Goal: Information Seeking & Learning: Learn about a topic

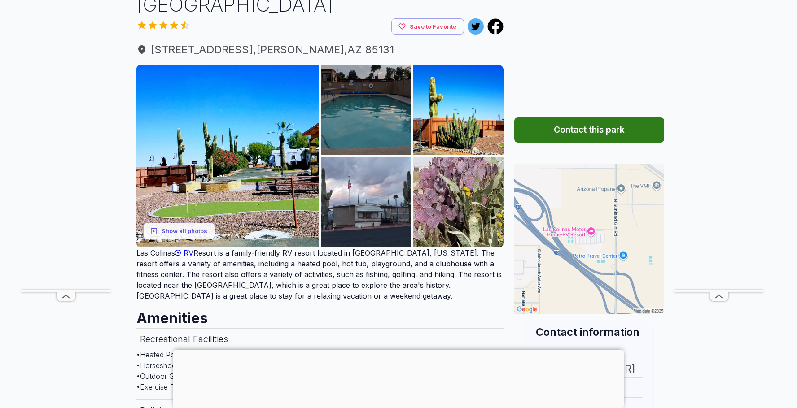
scroll to position [90, 0]
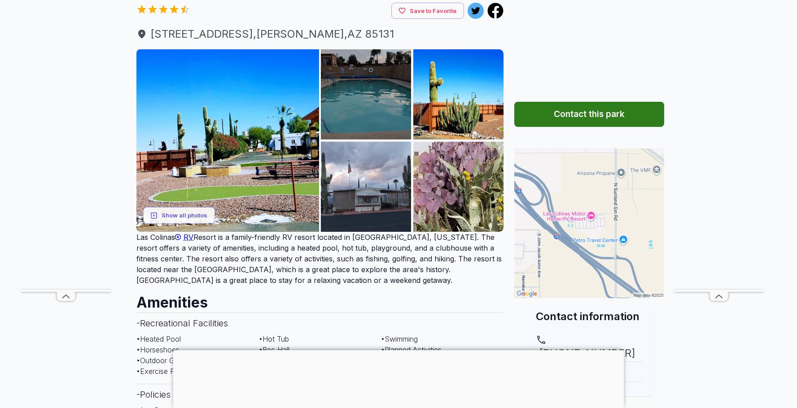
click at [394, 350] on div at bounding box center [398, 350] width 451 height 0
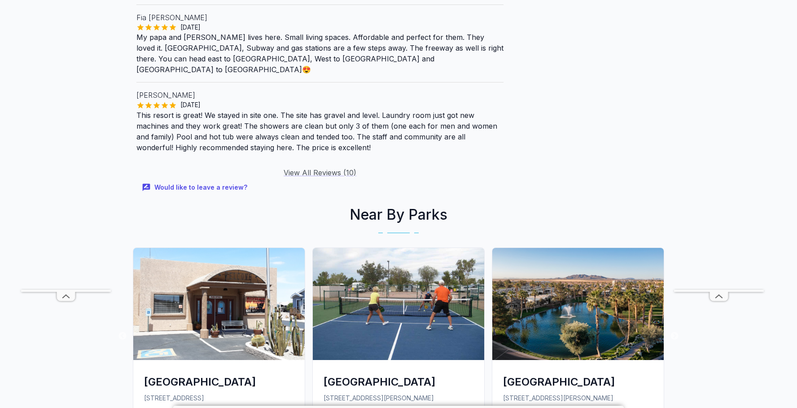
scroll to position [1256, 0]
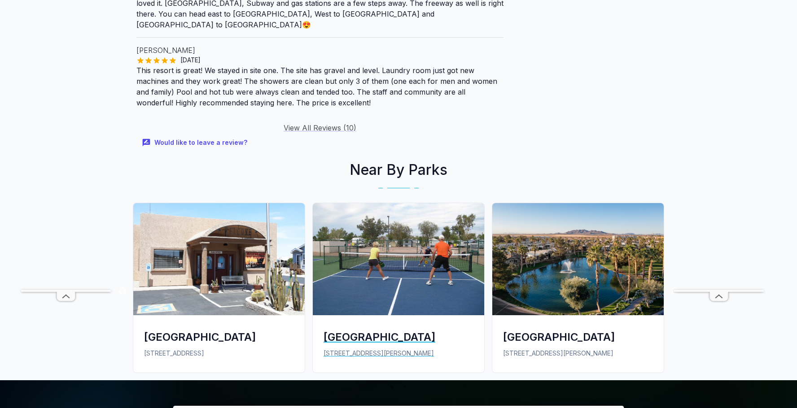
click at [396, 330] on div "[GEOGRAPHIC_DATA]" at bounding box center [398, 337] width 150 height 15
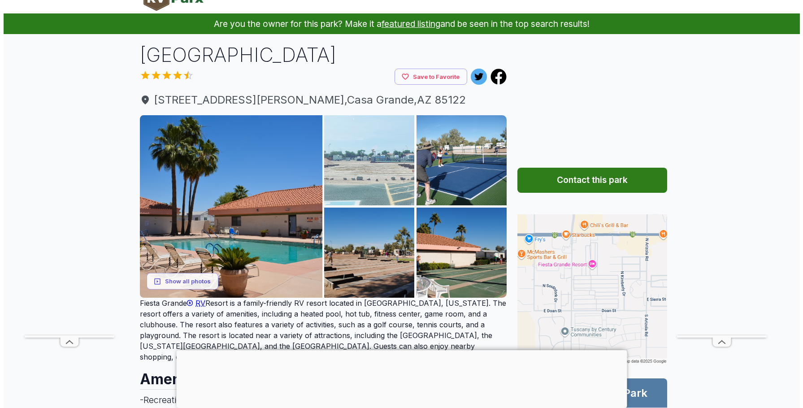
scroll to position [45, 0]
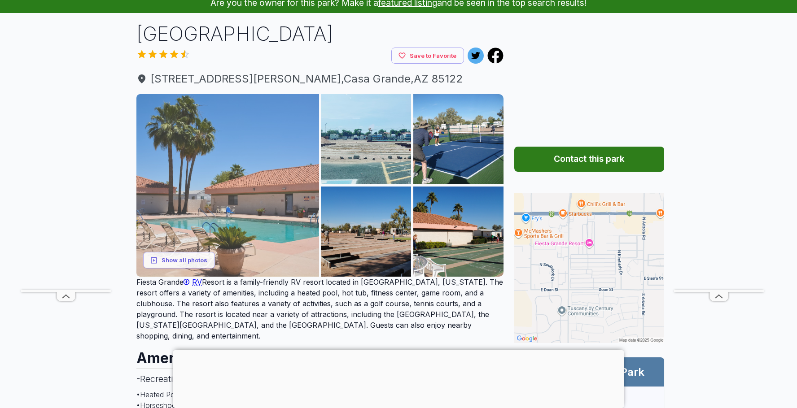
click at [302, 187] on img at bounding box center [227, 185] width 183 height 183
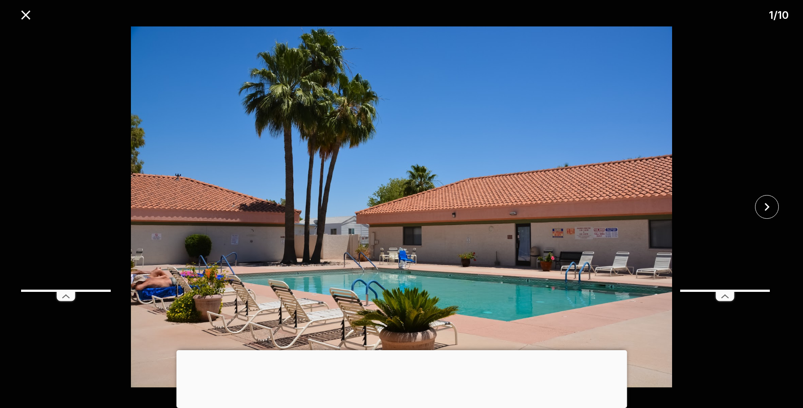
click at [654, 204] on img at bounding box center [402, 206] width 670 height 361
click at [660, 254] on img at bounding box center [402, 206] width 670 height 361
click at [646, 258] on img at bounding box center [402, 206] width 670 height 361
click at [765, 19] on div "1 / 10" at bounding box center [401, 13] width 803 height 26
click at [673, 215] on img at bounding box center [402, 206] width 670 height 361
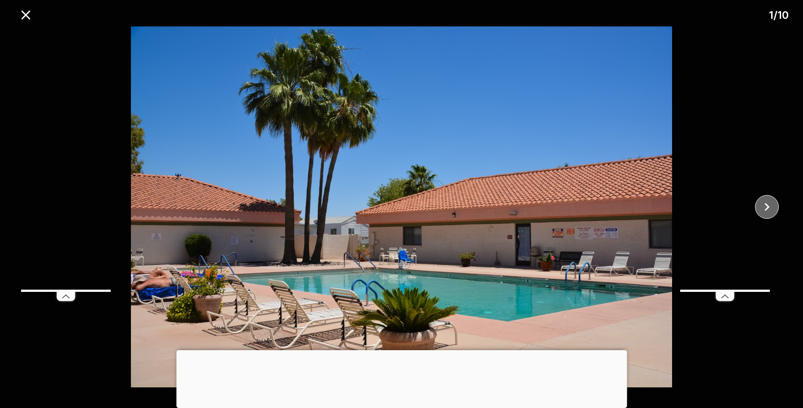
click at [778, 209] on button "close" at bounding box center [767, 207] width 24 height 24
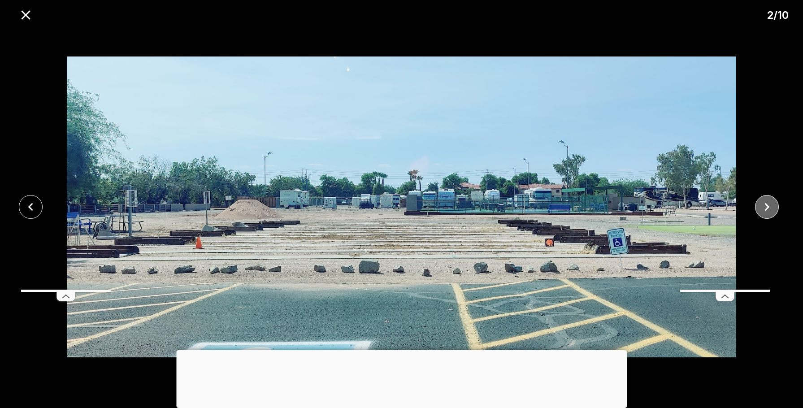
click at [778, 209] on button "close" at bounding box center [767, 207] width 24 height 24
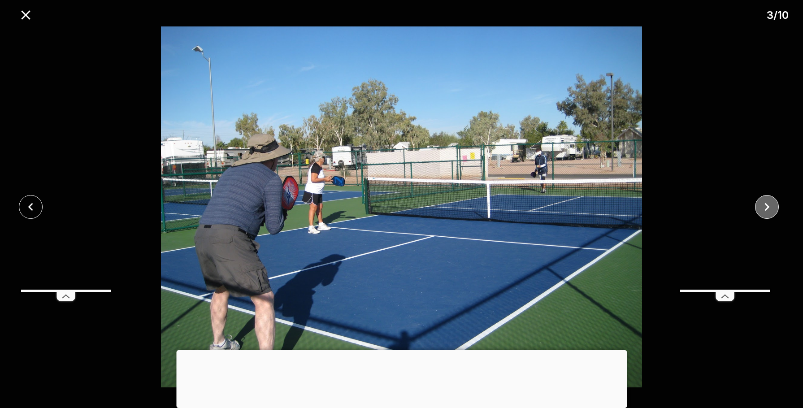
click at [778, 209] on button "close" at bounding box center [767, 207] width 24 height 24
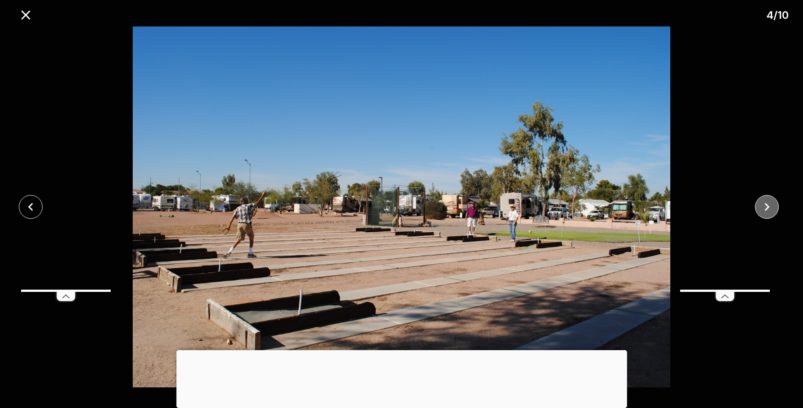
click at [778, 209] on button "close" at bounding box center [767, 207] width 24 height 24
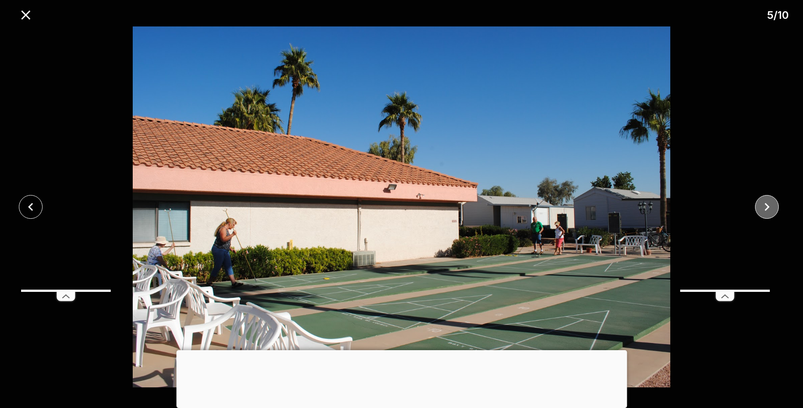
click at [778, 209] on button "close" at bounding box center [767, 207] width 24 height 24
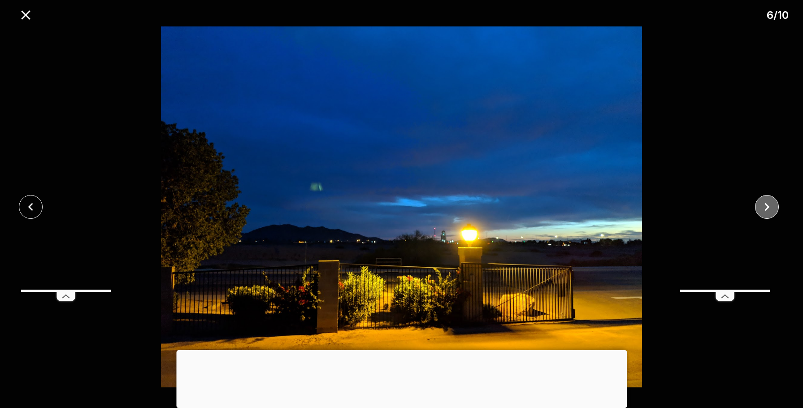
click at [778, 209] on button "close" at bounding box center [767, 207] width 24 height 24
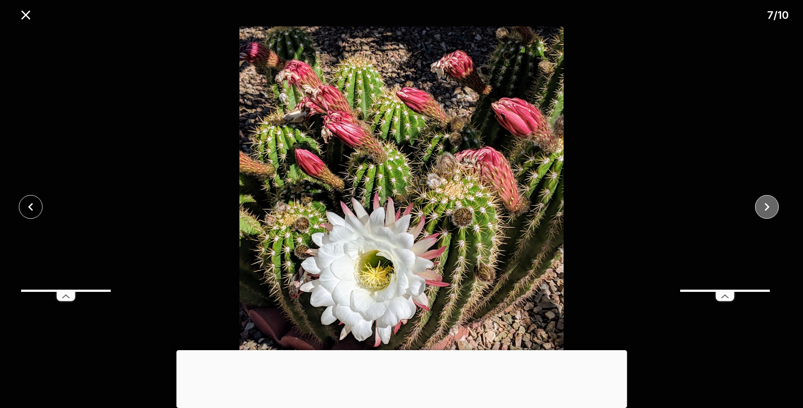
click at [778, 209] on button "close" at bounding box center [767, 207] width 24 height 24
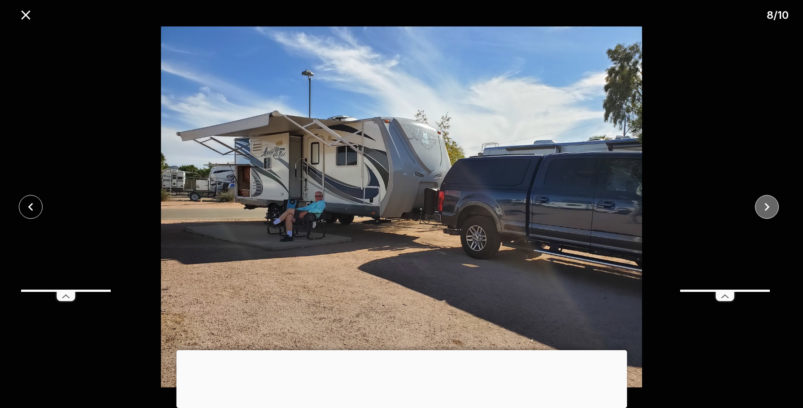
click at [778, 209] on button "close" at bounding box center [767, 207] width 24 height 24
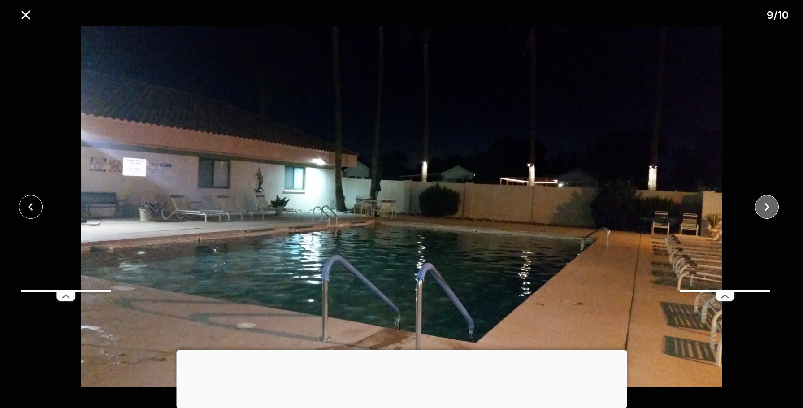
click at [778, 209] on button "close" at bounding box center [767, 207] width 24 height 24
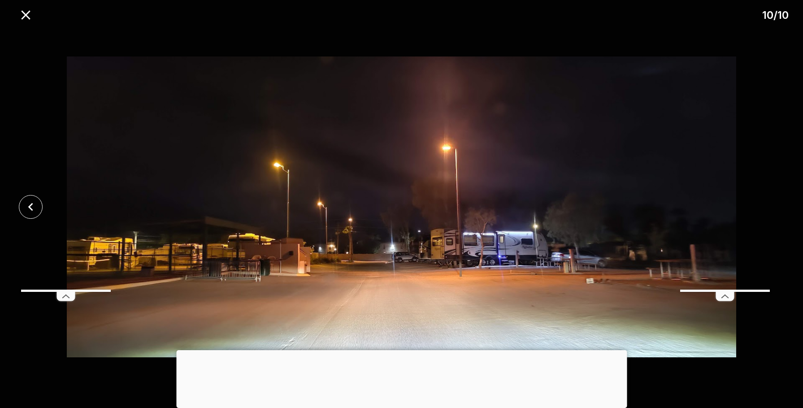
click at [778, 209] on div at bounding box center [401, 206] width 803 height 361
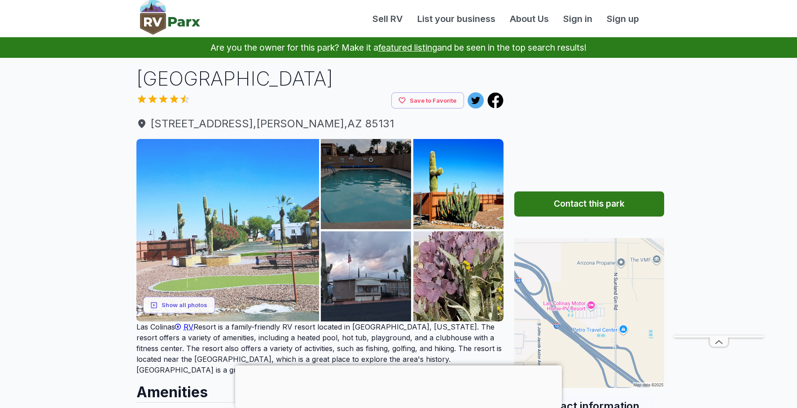
click at [262, 236] on img at bounding box center [227, 230] width 183 height 183
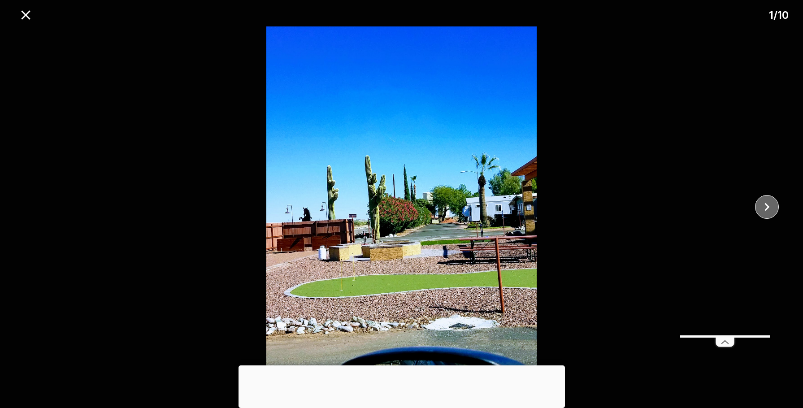
click at [773, 203] on icon "close" at bounding box center [768, 207] width 16 height 16
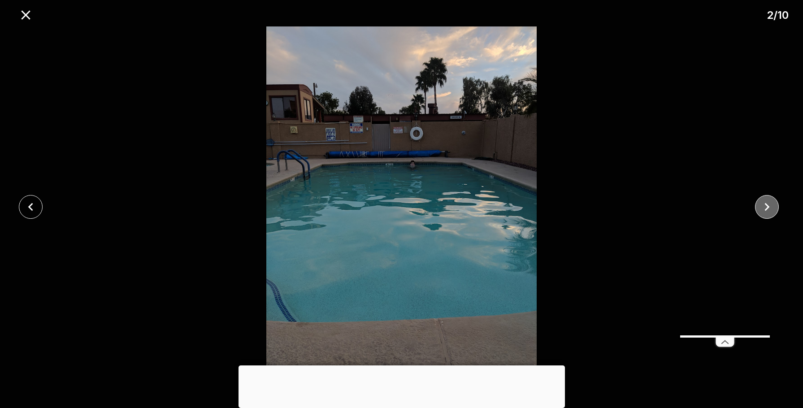
click at [773, 203] on icon "close" at bounding box center [768, 207] width 16 height 16
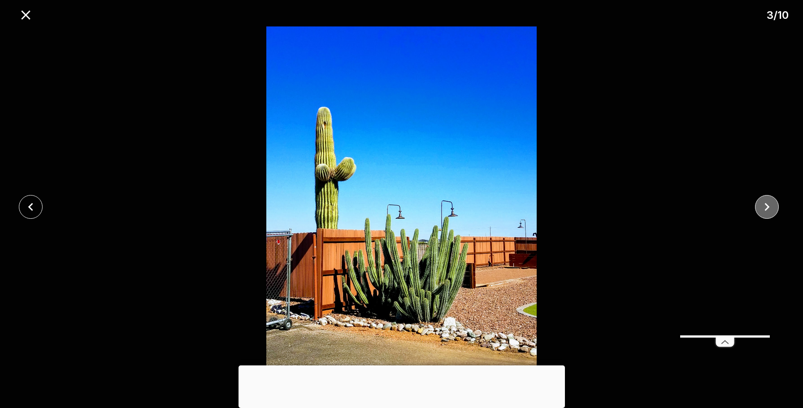
click at [773, 203] on icon "close" at bounding box center [768, 207] width 16 height 16
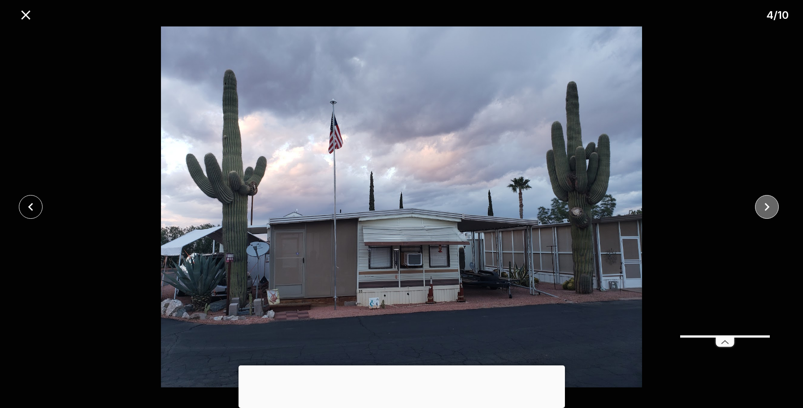
click at [773, 203] on icon "close" at bounding box center [768, 207] width 16 height 16
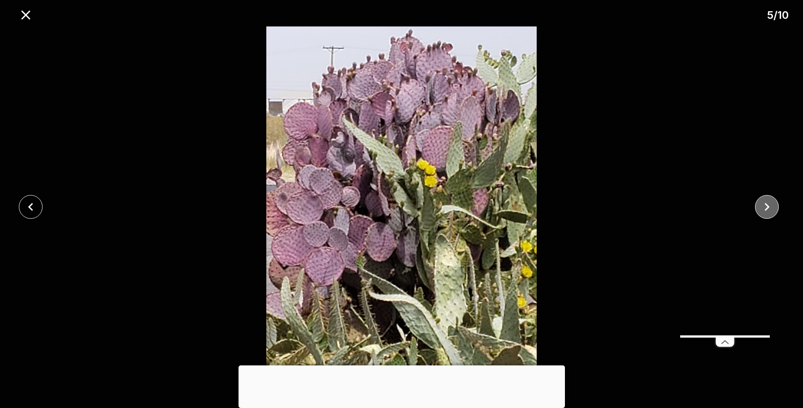
click at [773, 203] on icon "close" at bounding box center [768, 207] width 16 height 16
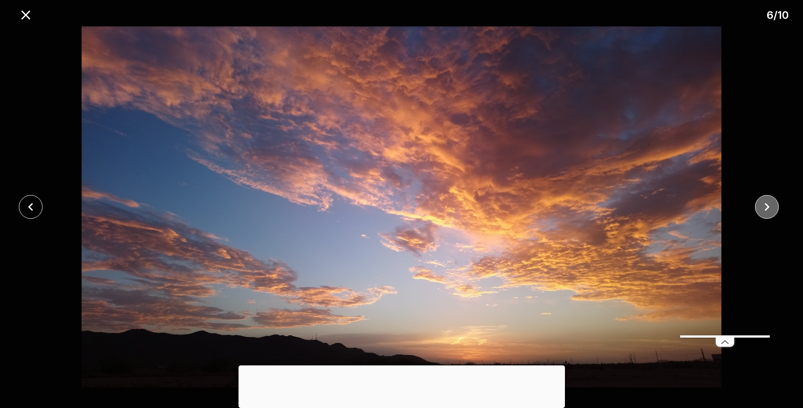
click at [773, 203] on icon "close" at bounding box center [768, 207] width 16 height 16
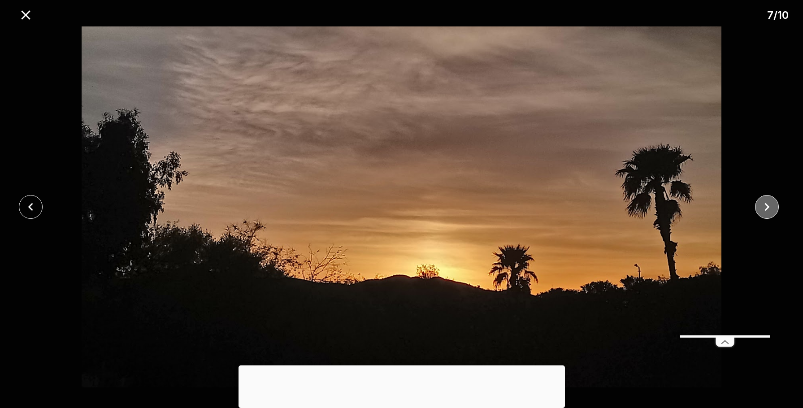
click at [773, 203] on icon "close" at bounding box center [768, 207] width 16 height 16
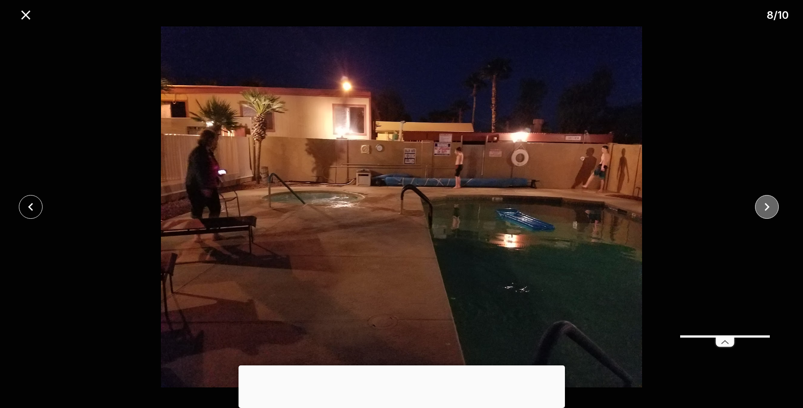
click at [773, 203] on icon "close" at bounding box center [768, 207] width 16 height 16
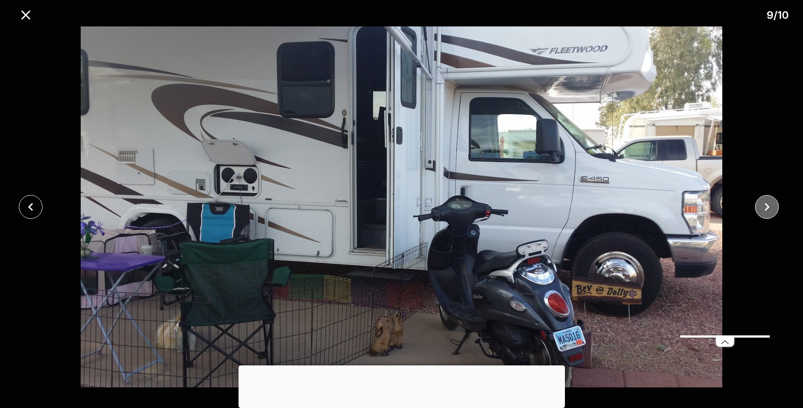
click at [773, 203] on icon "close" at bounding box center [768, 207] width 16 height 16
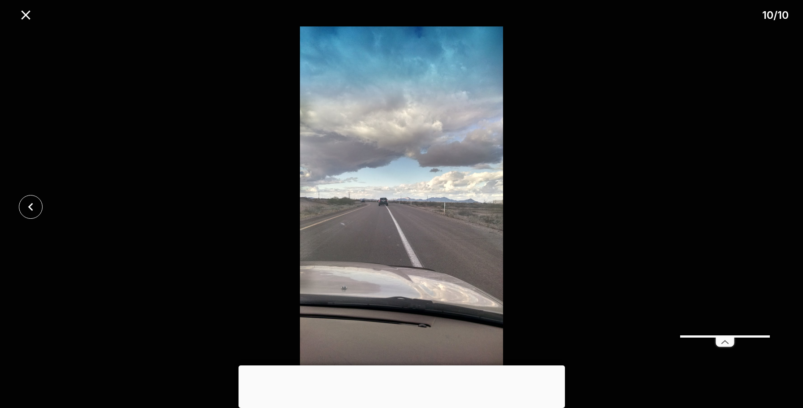
click at [773, 203] on div at bounding box center [401, 206] width 803 height 361
click at [19, 17] on icon "close" at bounding box center [26, 15] width 16 height 16
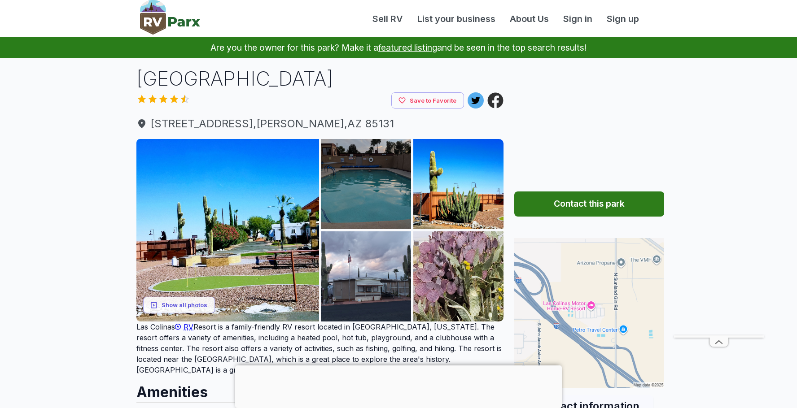
click at [498, 99] on icon at bounding box center [496, 101] width 16 height 16
